Goal: Use online tool/utility: Utilize a website feature to perform a specific function

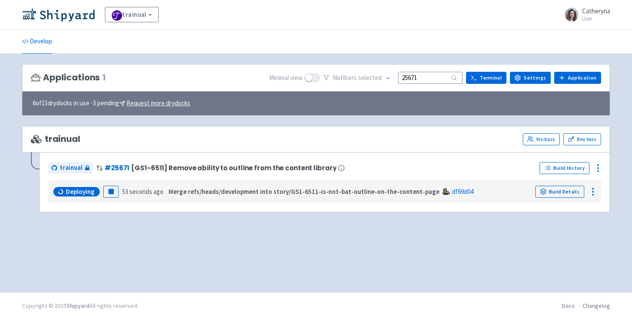
click at [428, 79] on input "25671" at bounding box center [430, 78] width 64 height 12
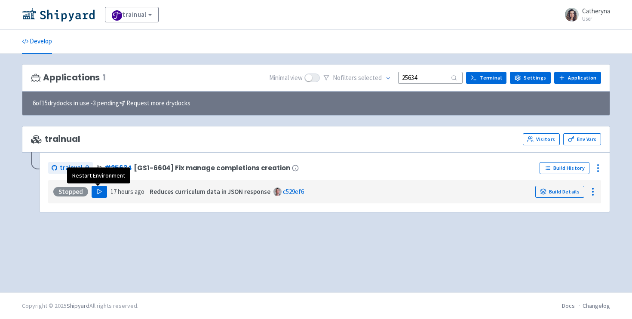
type input "25634"
click at [101, 192] on button "Play" at bounding box center [99, 192] width 15 height 12
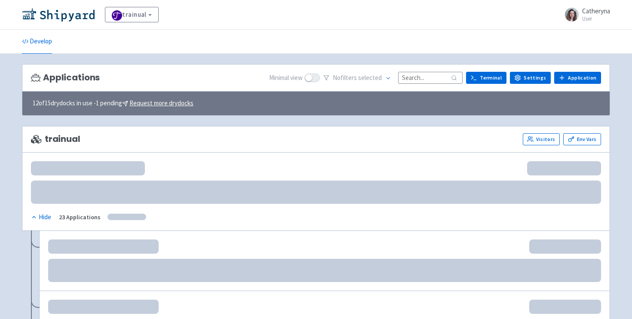
click at [425, 69] on div "Applications Minimal view No filter s selected Terminal Settings Application Te…" at bounding box center [316, 78] width 588 height 28
click at [420, 75] on input at bounding box center [430, 78] width 64 height 12
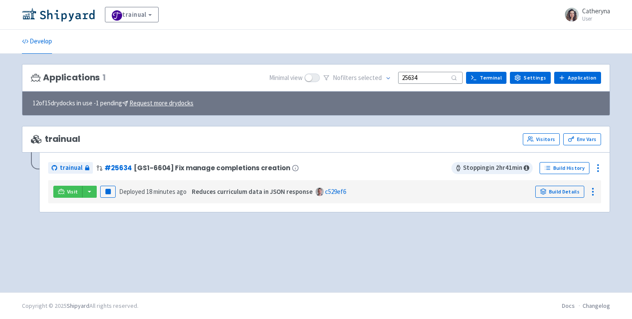
type input "25634"
click at [87, 197] on div "Visit Pause Deployed 18 minutes ago Reduces curriculum data in JSON response c5…" at bounding box center [325, 191] width 546 height 16
click at [89, 192] on button "button" at bounding box center [89, 192] width 15 height 12
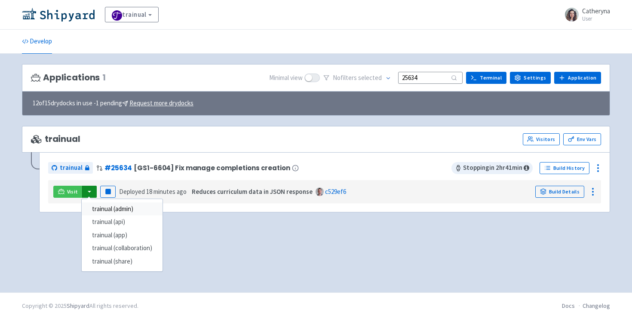
click at [113, 205] on link "trainual (admin)" at bounding box center [122, 208] width 81 height 13
